Goal: Entertainment & Leisure: Consume media (video, audio)

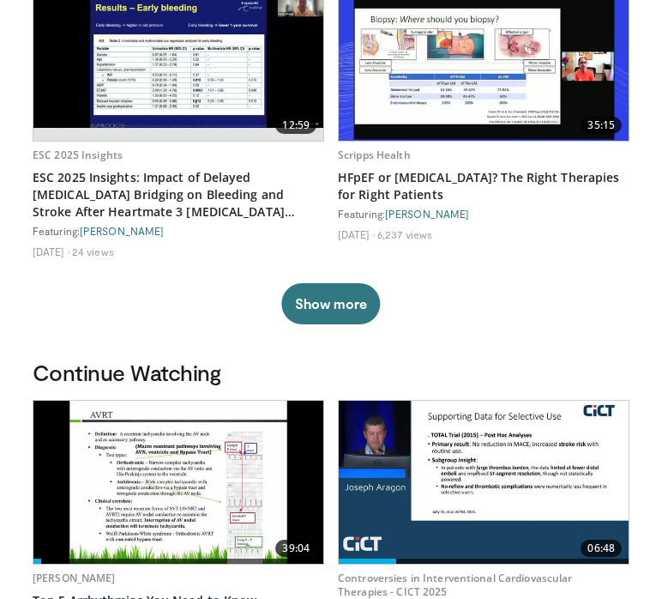
scroll to position [257, 0]
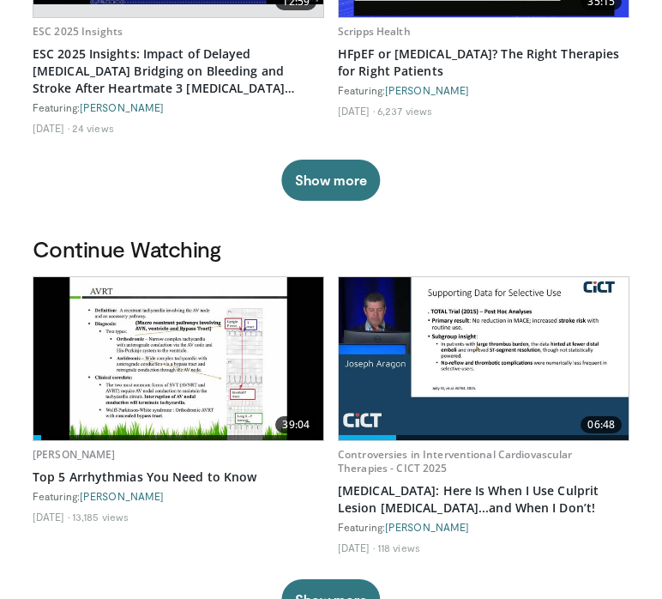
click at [111, 370] on img at bounding box center [178, 358] width 290 height 163
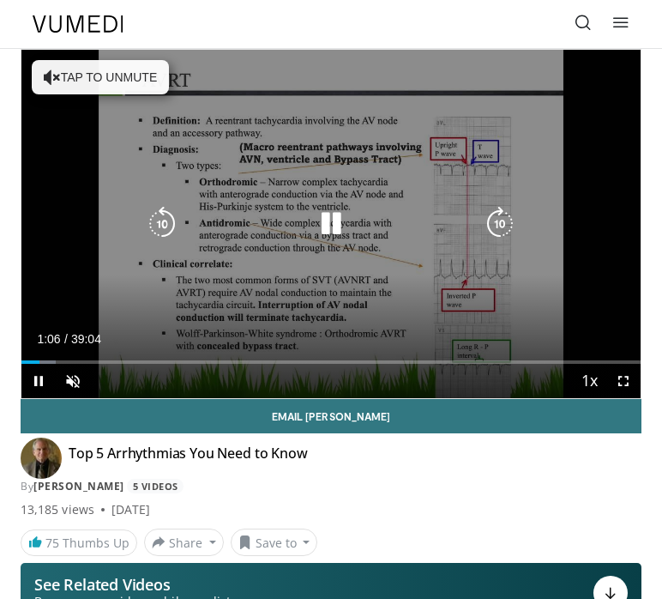
click at [56, 71] on icon "Video Player" at bounding box center [52, 77] width 17 height 17
